Goal: Find contact information: Obtain details needed to contact an individual or organization

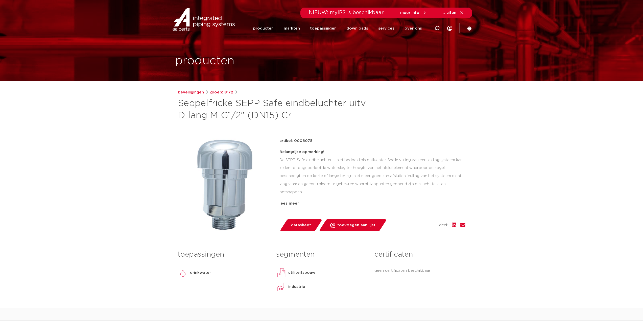
click at [293, 227] on span "datasheet" at bounding box center [301, 225] width 20 height 8
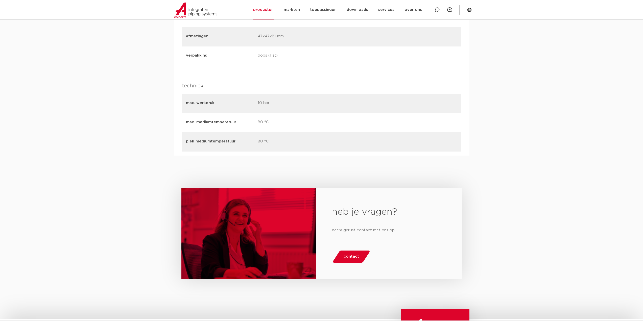
scroll to position [1003, 0]
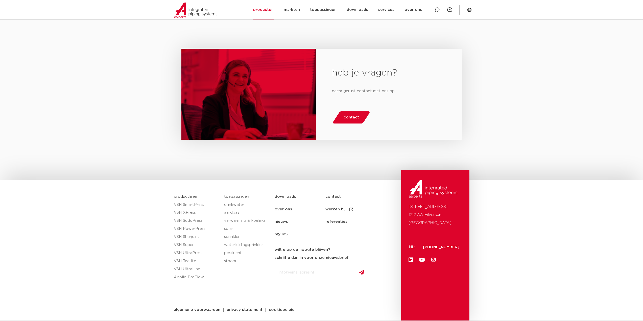
click at [350, 117] on span "contact" at bounding box center [351, 117] width 15 height 8
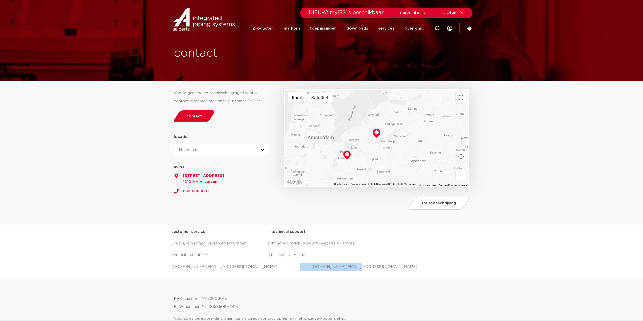
drag, startPoint x: 326, startPoint y: 268, endPoint x: 264, endPoint y: 270, distance: 61.9
click at [264, 270] on p "salessupport.nl@aalberts-ips.com projecten.nl@aalberts-ips.com" at bounding box center [321, 267] width 301 height 8
copy p "projecten.nl@aalberts-ips.com"
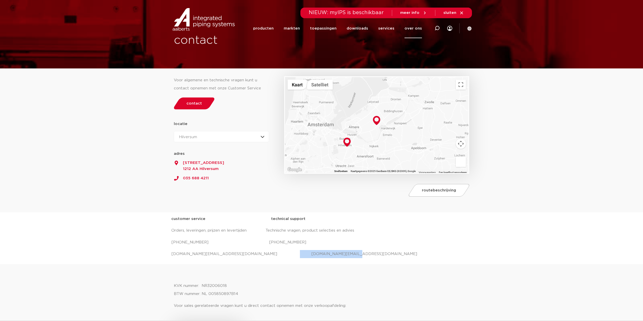
scroll to position [25, 0]
